Goal: Task Accomplishment & Management: Manage account settings

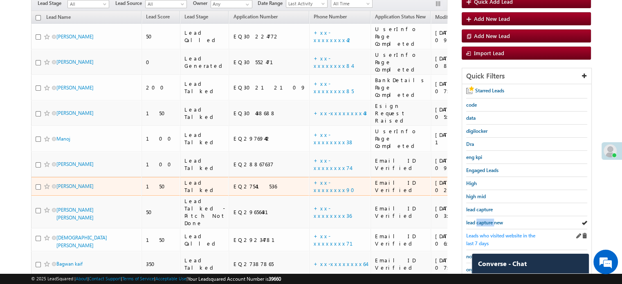
scroll to position [94, 0]
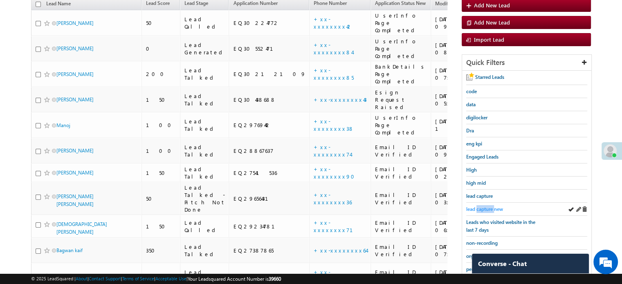
click at [492, 209] on span "lead capture new" at bounding box center [484, 209] width 37 height 6
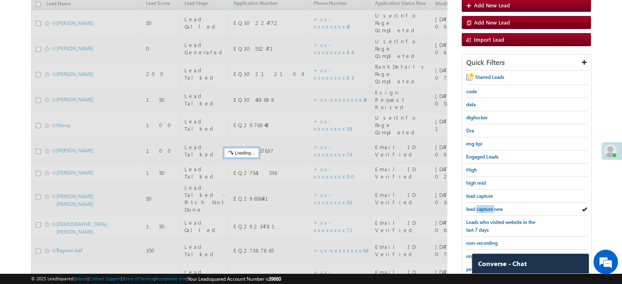
click at [492, 209] on span "lead capture new" at bounding box center [484, 209] width 37 height 6
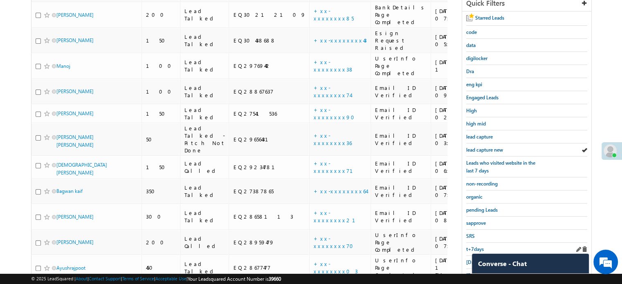
scroll to position [176, 0]
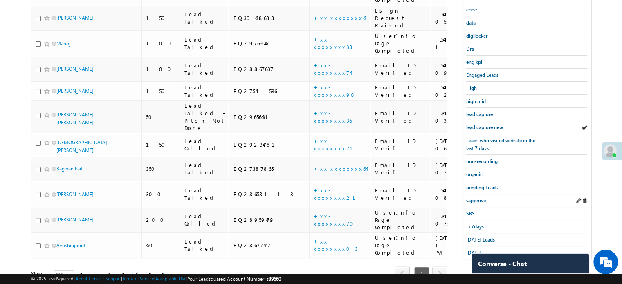
click at [473, 201] on div "sapprove" at bounding box center [526, 200] width 121 height 13
click at [473, 198] on span "sapprove" at bounding box center [476, 201] width 20 height 6
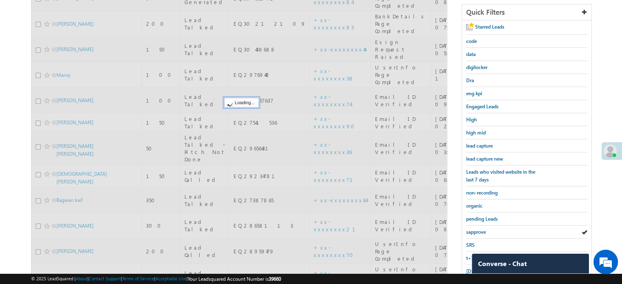
scroll to position [94, 0]
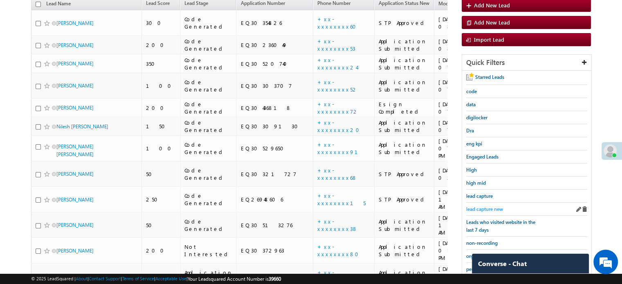
click at [484, 210] on span "lead capture new" at bounding box center [484, 209] width 37 height 6
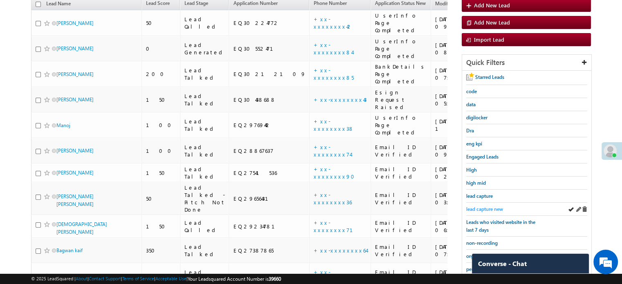
click at [481, 208] on span "lead capture new" at bounding box center [484, 209] width 37 height 6
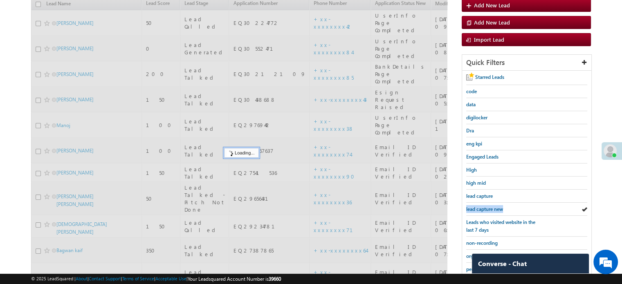
click at [481, 208] on span "lead capture new" at bounding box center [484, 209] width 37 height 6
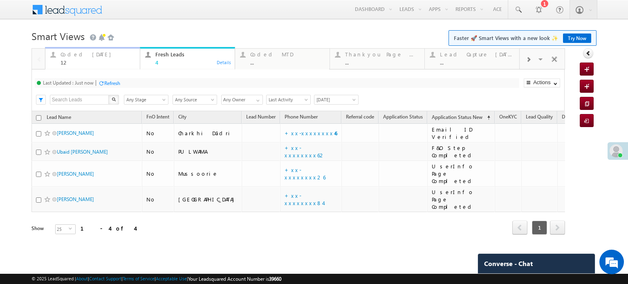
click at [82, 64] on div "12" at bounding box center [98, 62] width 74 height 6
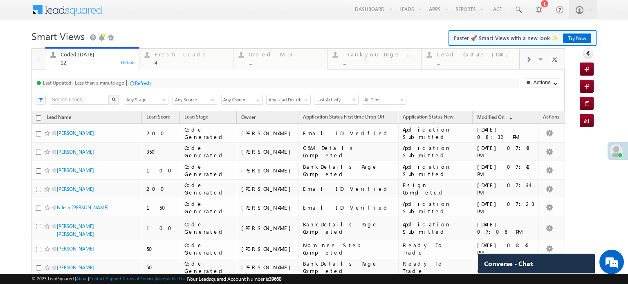
click at [143, 83] on div "Refresh" at bounding box center [143, 83] width 16 height 6
click at [143, 83] on div "Coded [DATE] 12 Details Fresh Leads 4 Details Coded MTD ... Details Thankyou Pa…" at bounding box center [299, 222] width 534 height 349
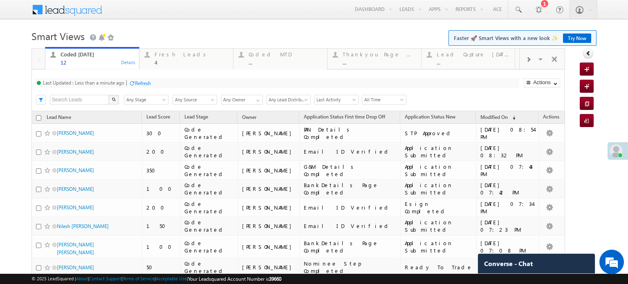
click at [132, 25] on body "Menu [PERSON_NAME] priya .[PERSON_NAME] ore@a ngelb rokin [DOMAIN_NAME]" at bounding box center [314, 198] width 628 height 397
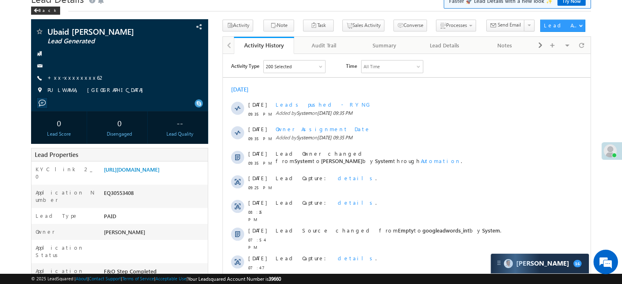
scroll to position [82, 0]
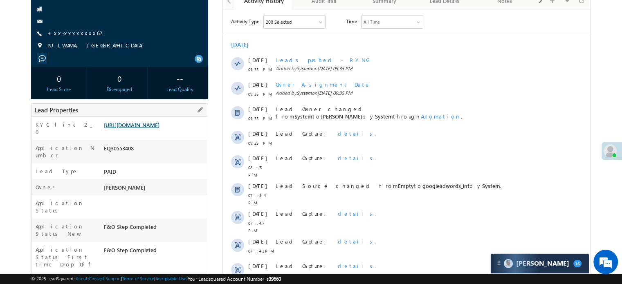
click at [160, 128] on link "https://angelbroking1-pk3em7sa.customui-test.leadsquared.com?leadId=08750a02-f2…" at bounding box center [132, 125] width 56 height 7
